Goal: Task Accomplishment & Management: Manage account settings

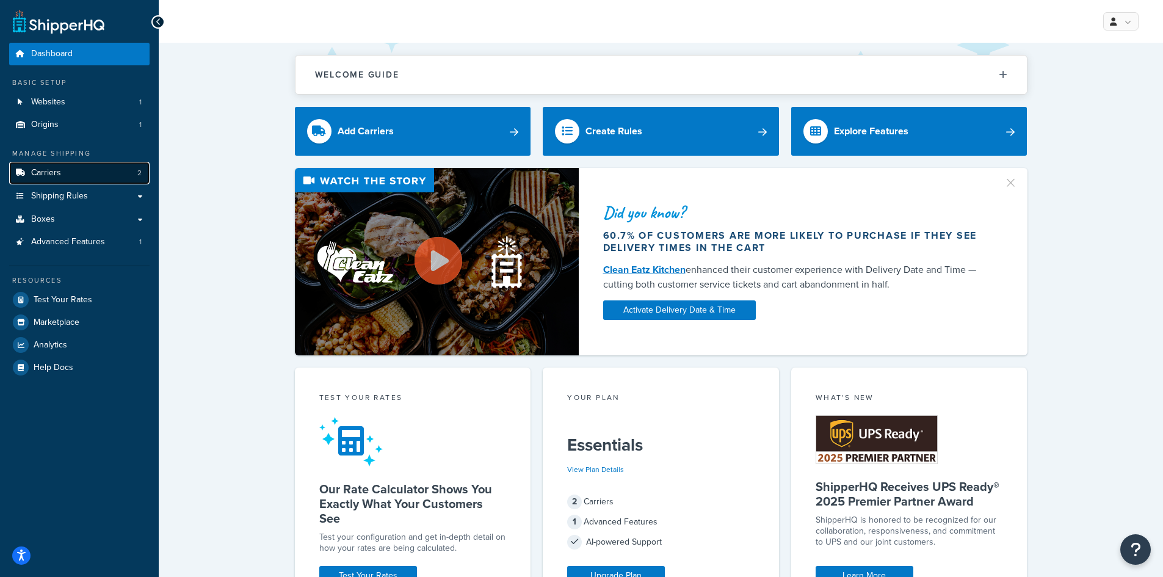
click at [26, 176] on icon at bounding box center [20, 172] width 12 height 7
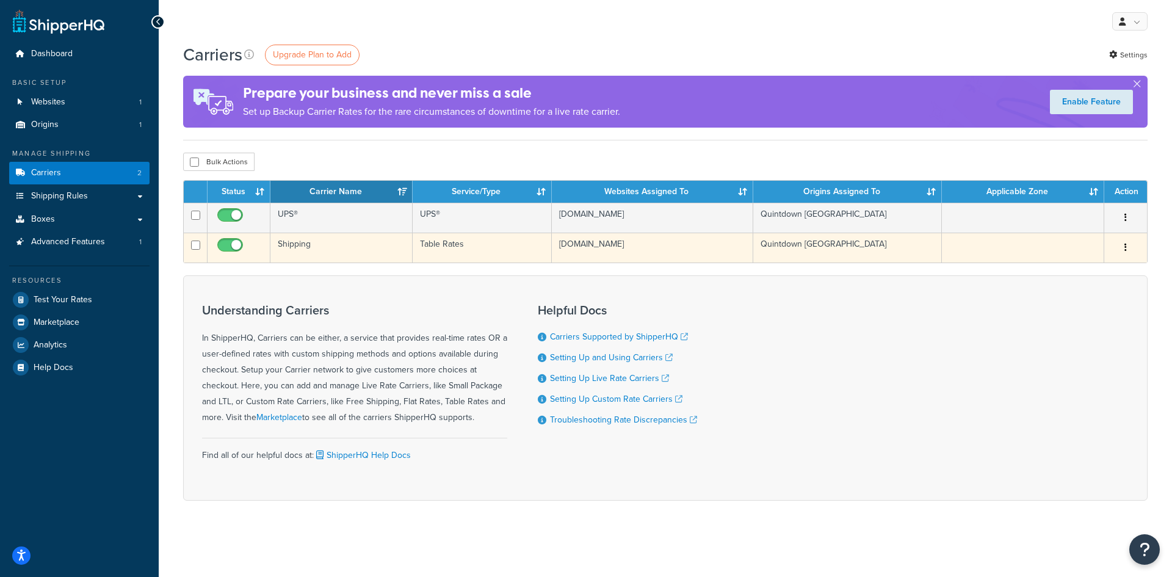
click at [426, 247] on td "Table Rates" at bounding box center [482, 248] width 139 height 30
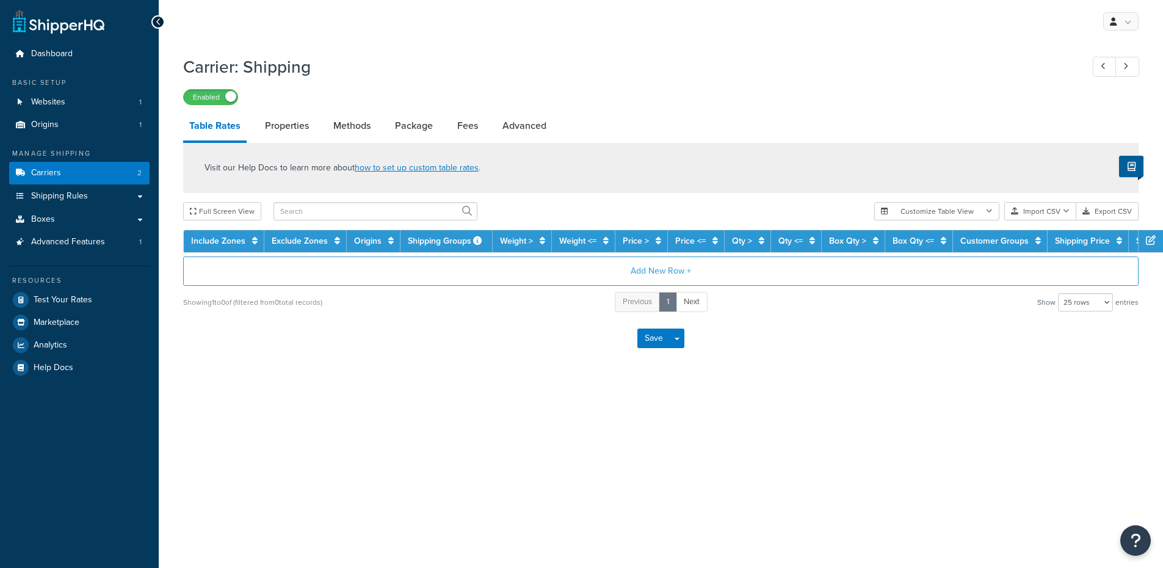
select select "25"
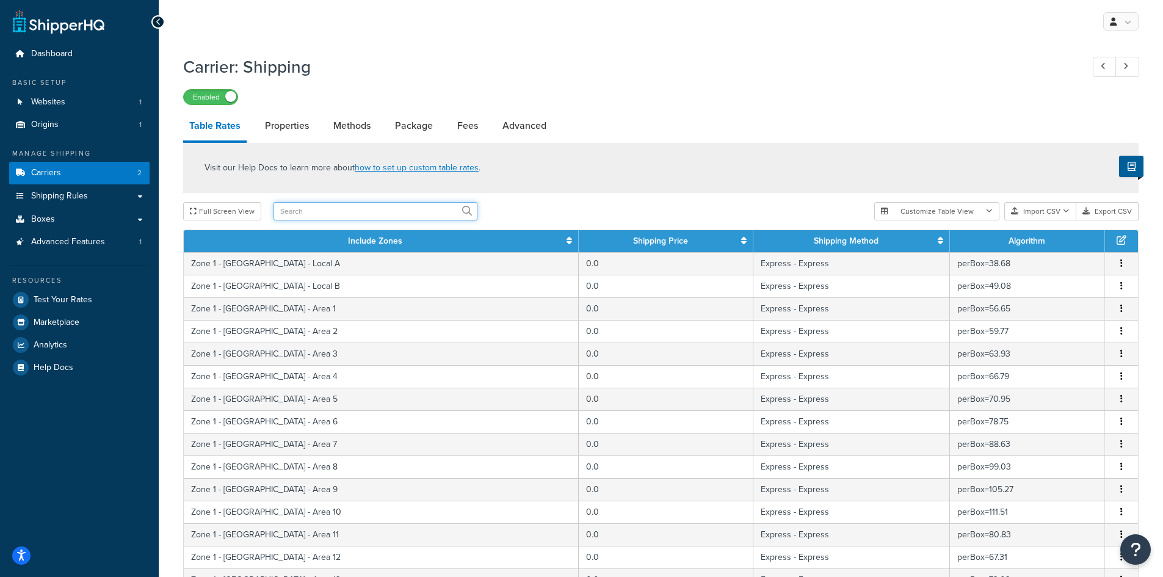
click at [311, 217] on input "text" at bounding box center [376, 211] width 204 height 18
type input "bel"
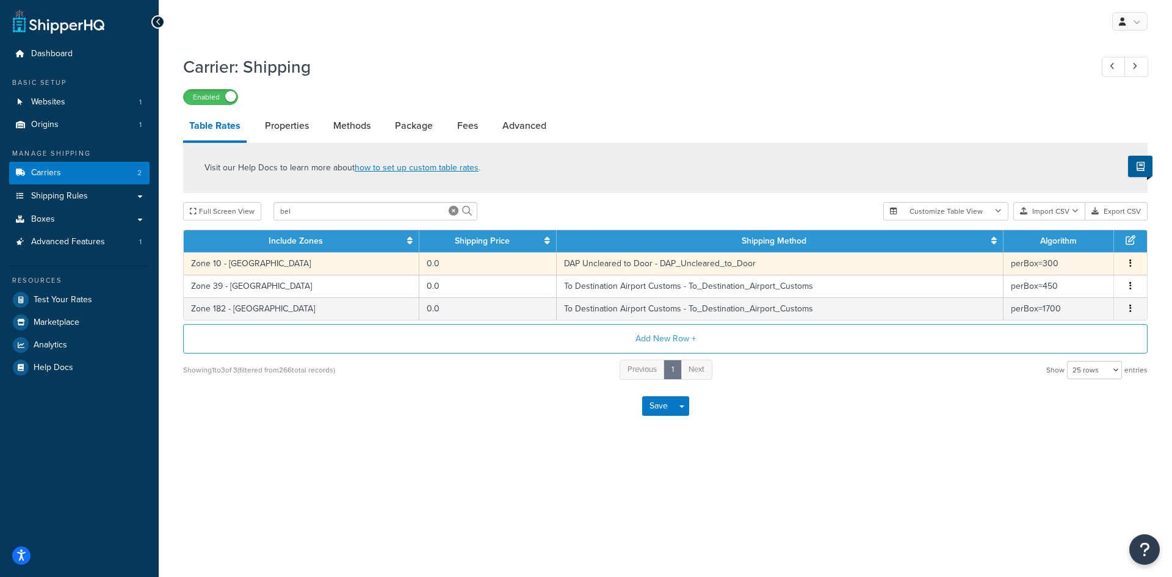
click at [557, 266] on td "DAP Uncleared to Door - DAP_Uncleared_to_Door" at bounding box center [780, 263] width 447 height 23
select select "182207"
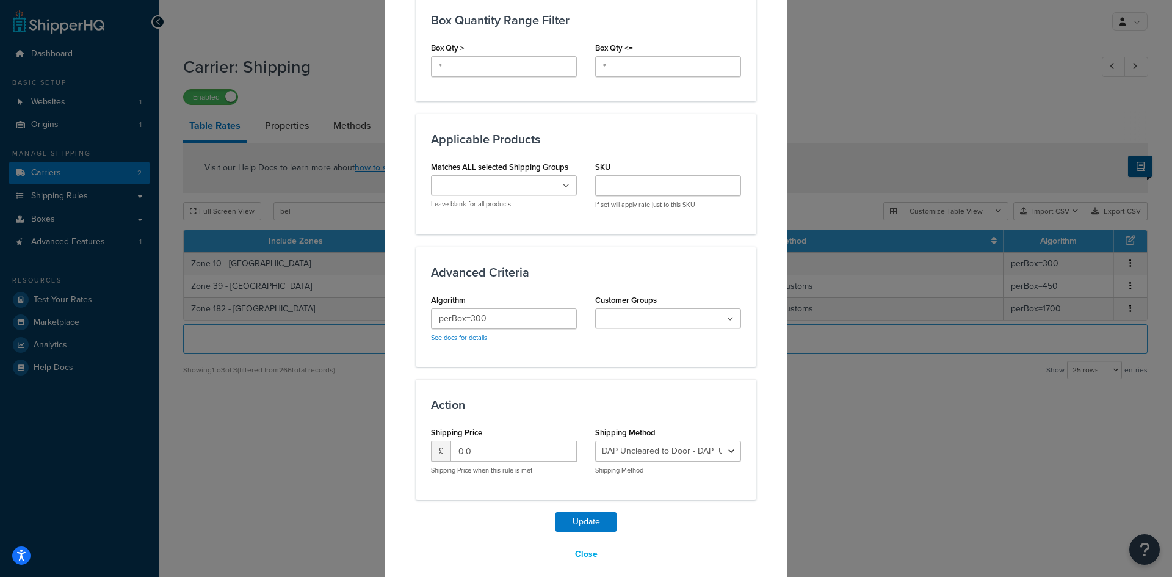
scroll to position [690, 0]
drag, startPoint x: 495, startPoint y: 310, endPoint x: 468, endPoint y: 310, distance: 27.5
click at [468, 310] on input "perBox=300" at bounding box center [504, 318] width 146 height 21
type input "perBox=45"
click at [584, 512] on button "Update" at bounding box center [586, 522] width 61 height 20
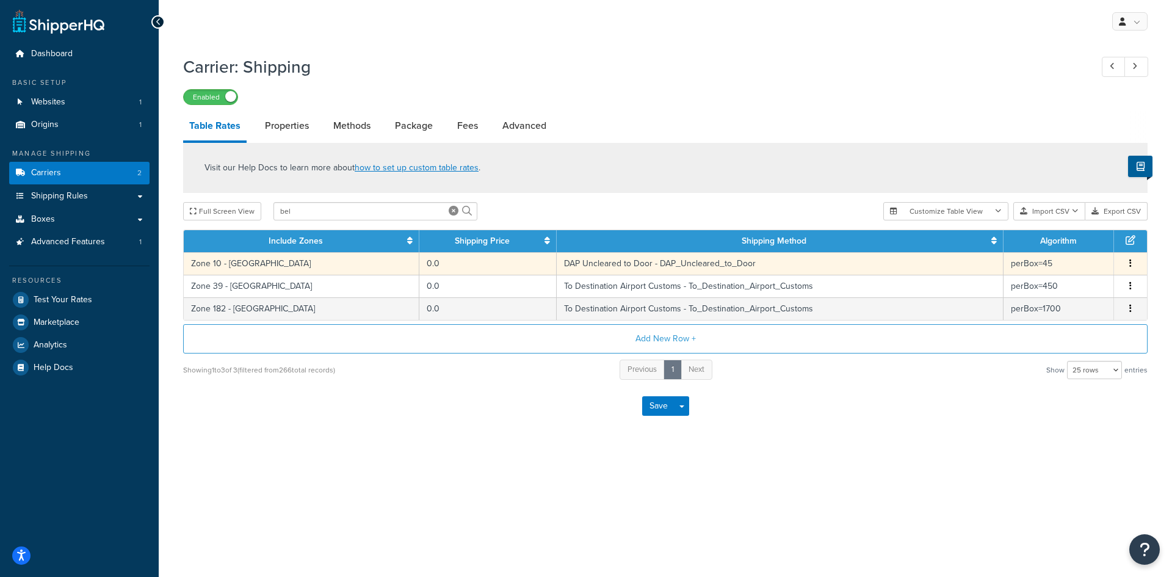
click at [601, 269] on td "DAP Uncleared to Door - DAP_Uncleared_to_Door" at bounding box center [780, 263] width 447 height 23
select select "182207"
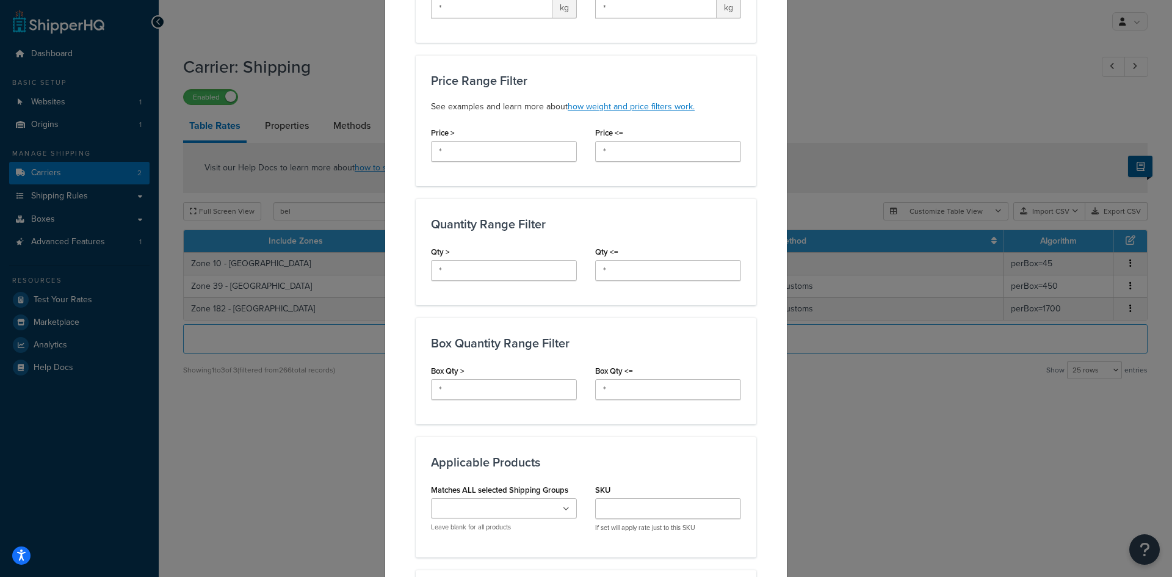
scroll to position [550, 0]
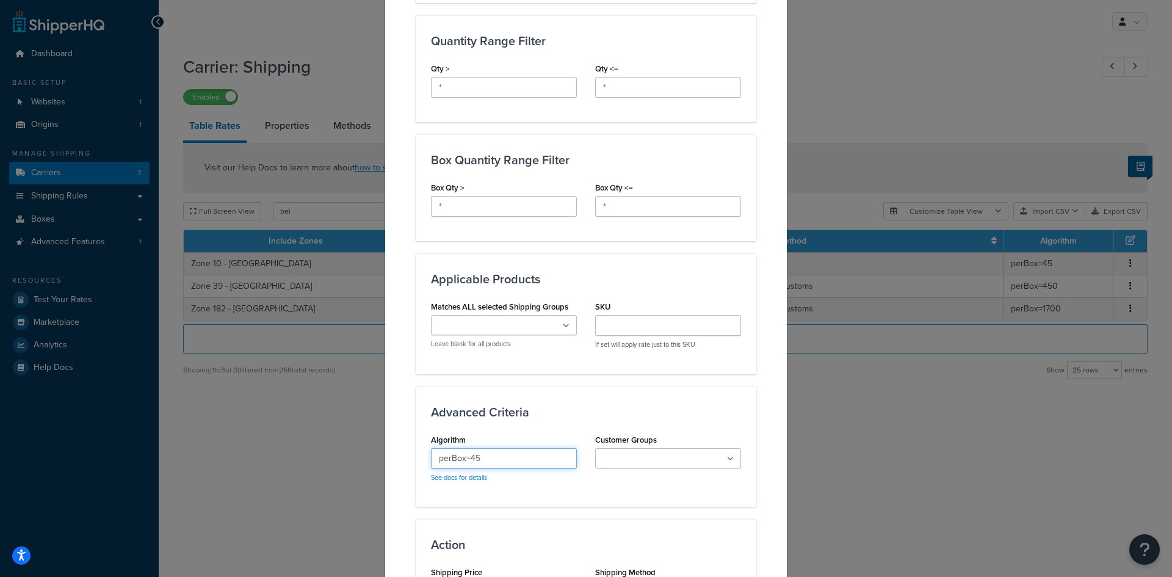
drag, startPoint x: 469, startPoint y: 443, endPoint x: 508, endPoint y: 449, distance: 39.7
click at [508, 449] on input "perBox=45" at bounding box center [504, 458] width 146 height 21
click at [470, 448] on input "perBox=4300" at bounding box center [504, 458] width 146 height 21
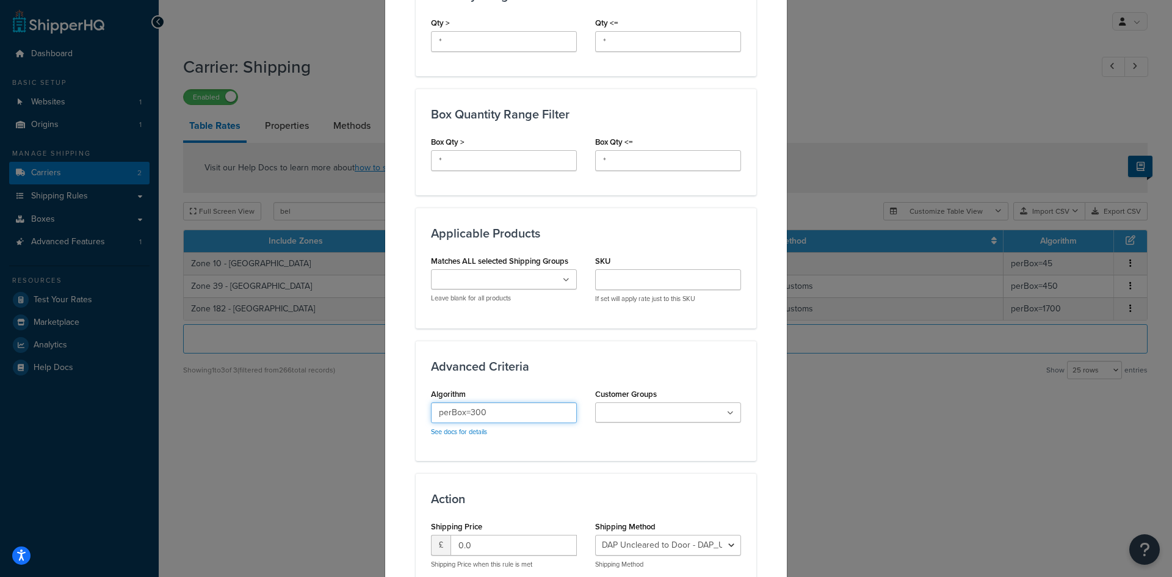
scroll to position [690, 0]
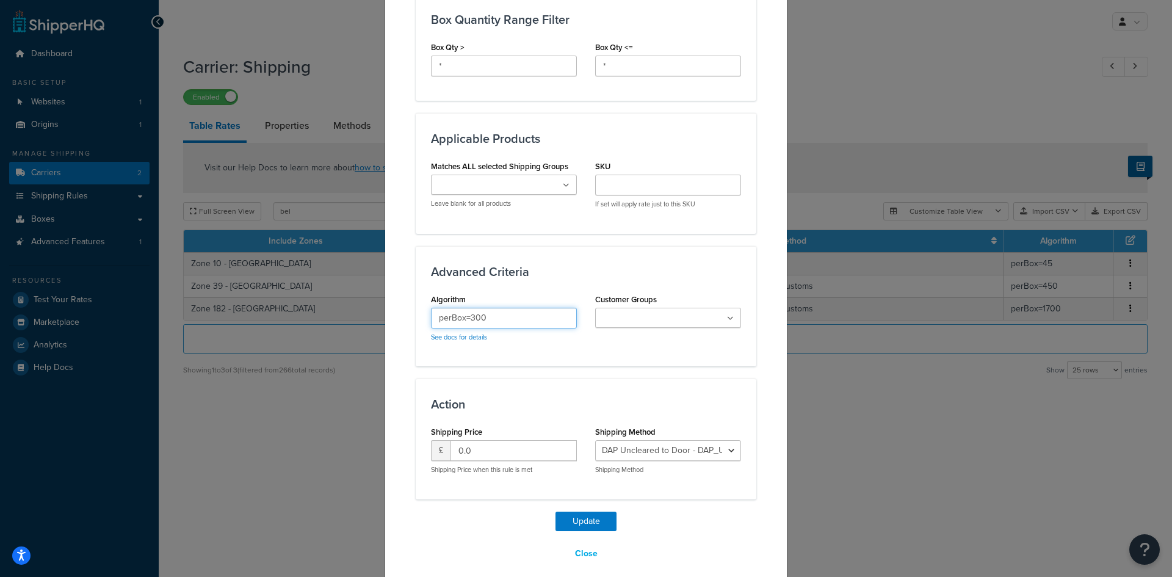
type input "perBox=300"
click at [577, 512] on button "Update" at bounding box center [586, 522] width 61 height 20
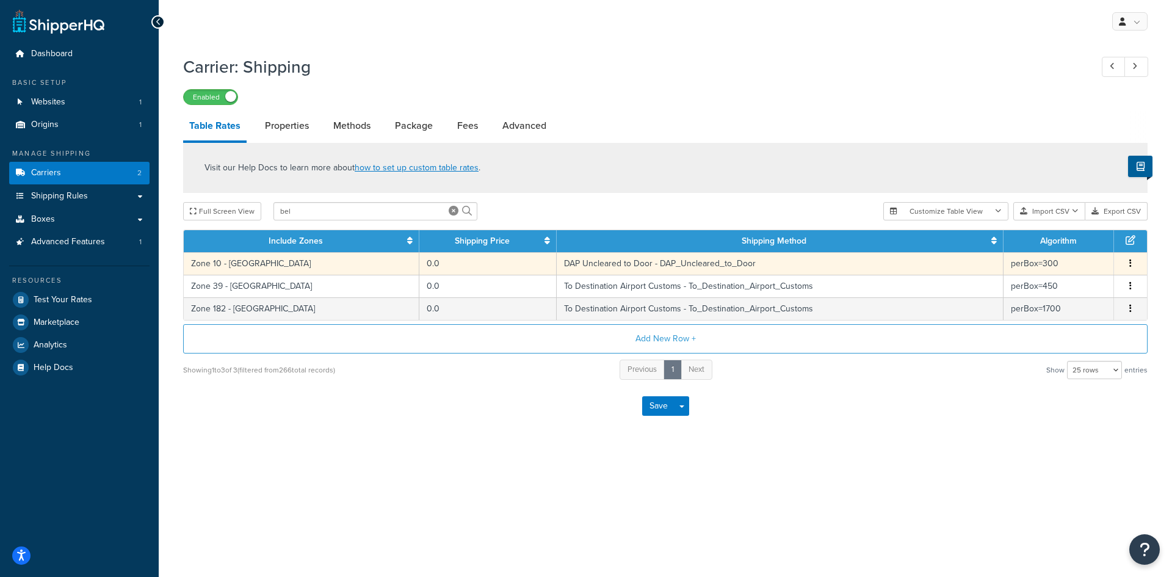
click at [639, 266] on td "DAP Uncleared to Door - DAP_Uncleared_to_Door" at bounding box center [780, 263] width 447 height 23
select select "182207"
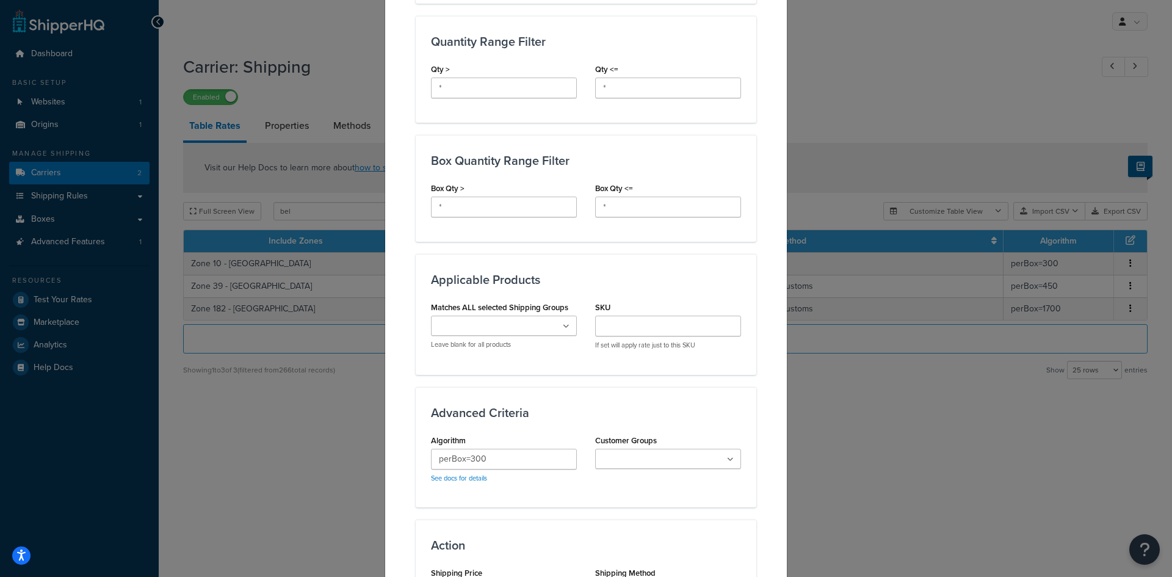
scroll to position [550, 0]
drag, startPoint x: 465, startPoint y: 445, endPoint x: 491, endPoint y: 446, distance: 26.3
click at [491, 448] on input "perBox=300" at bounding box center [504, 458] width 146 height 21
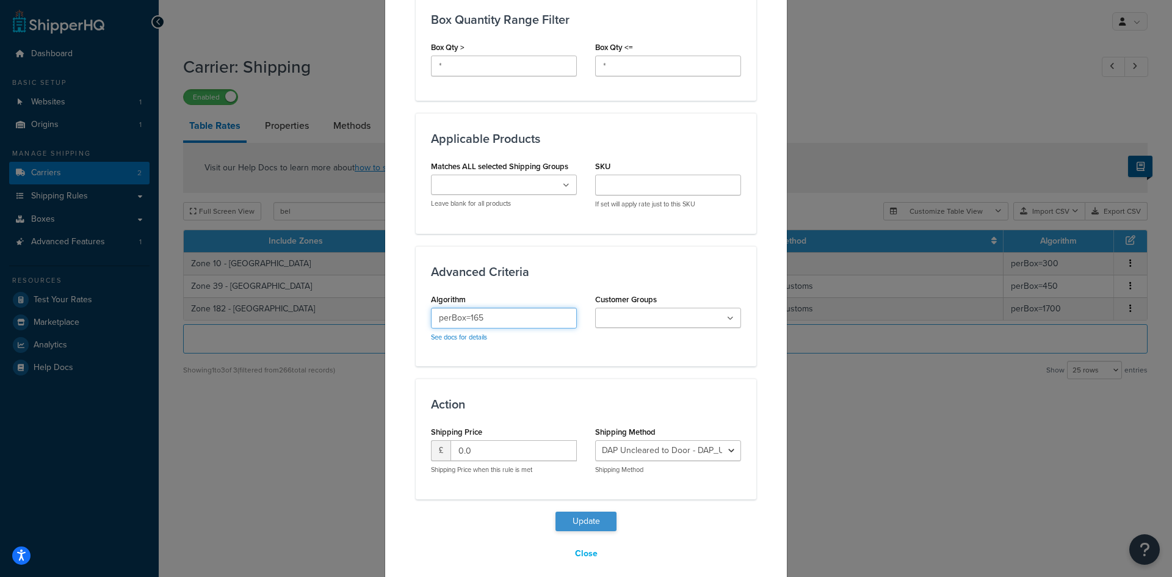
type input "perBox=165"
click at [588, 512] on button "Update" at bounding box center [586, 522] width 61 height 20
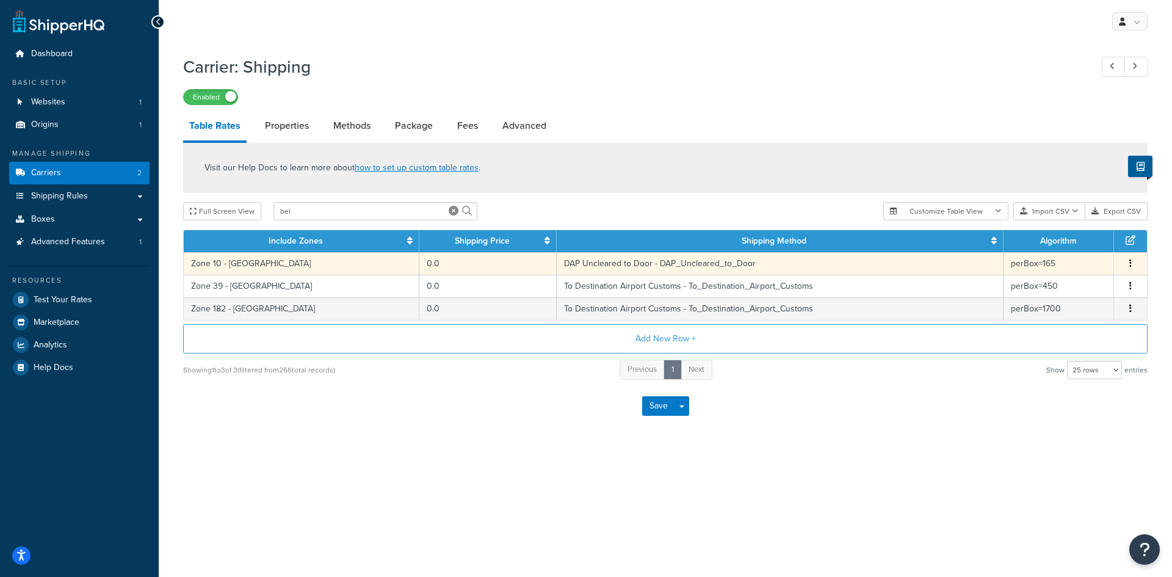
click at [595, 261] on td "DAP Uncleared to Door - DAP_Uncleared_to_Door" at bounding box center [780, 263] width 447 height 23
select select "182207"
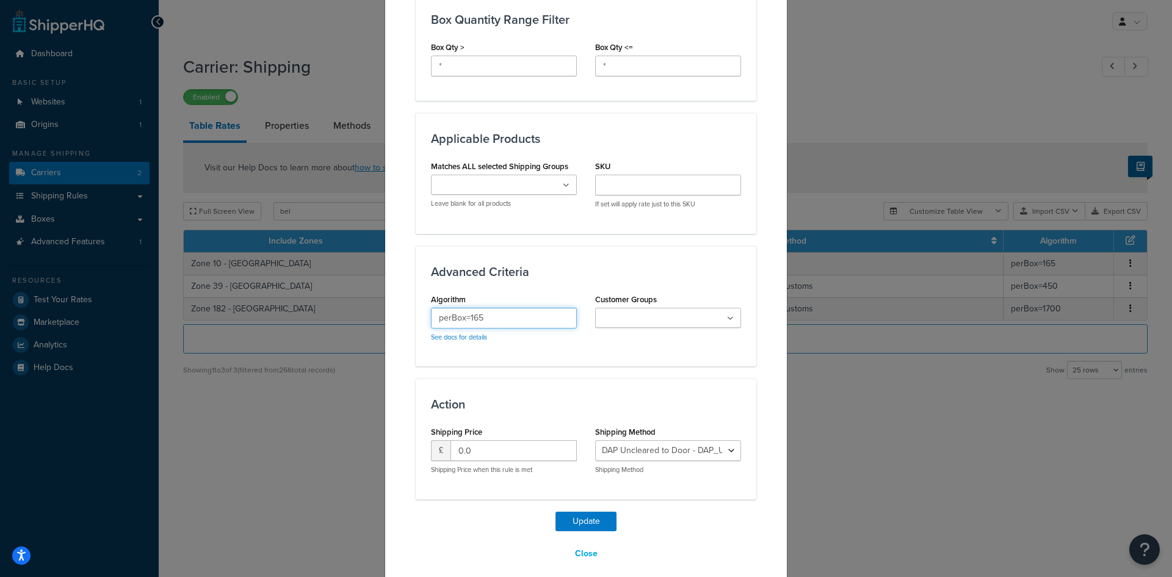
click at [482, 311] on input "perBox=165" at bounding box center [504, 318] width 146 height 21
type input "perBox=300"
click at [575, 512] on button "Update" at bounding box center [586, 522] width 61 height 20
